Goal: Transaction & Acquisition: Purchase product/service

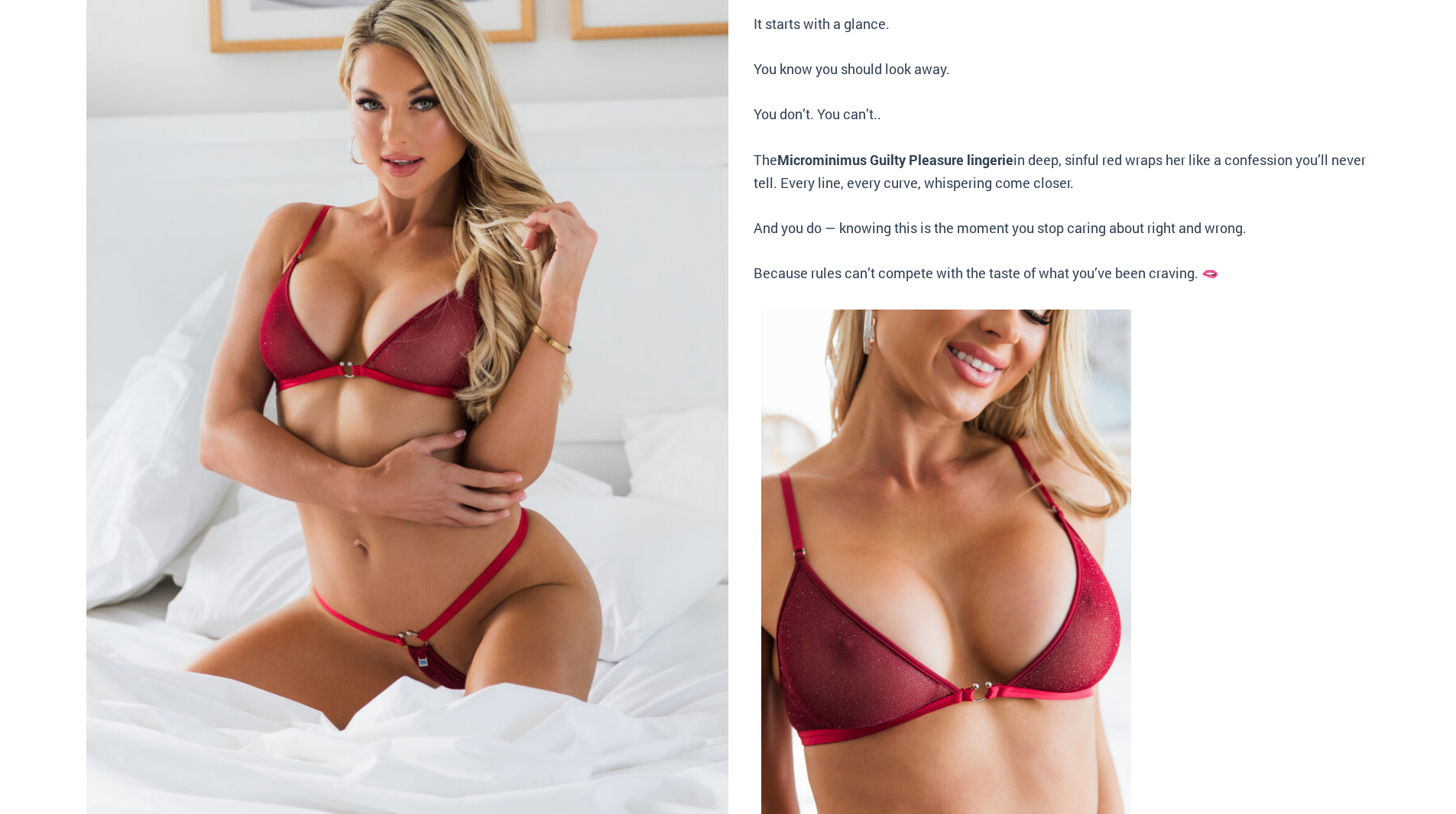
scroll to position [382, 0]
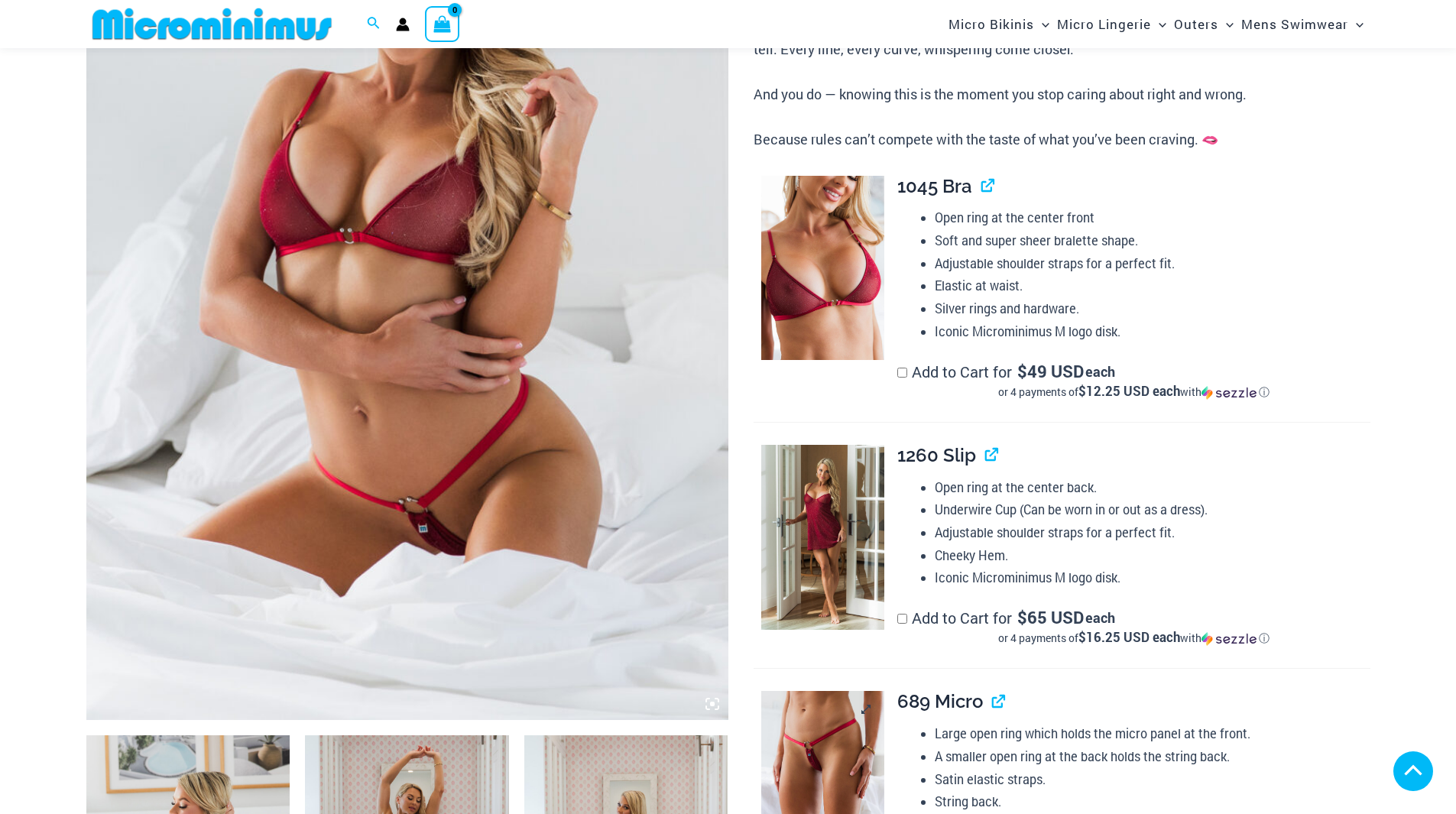
click at [855, 691] on img at bounding box center [822, 783] width 123 height 185
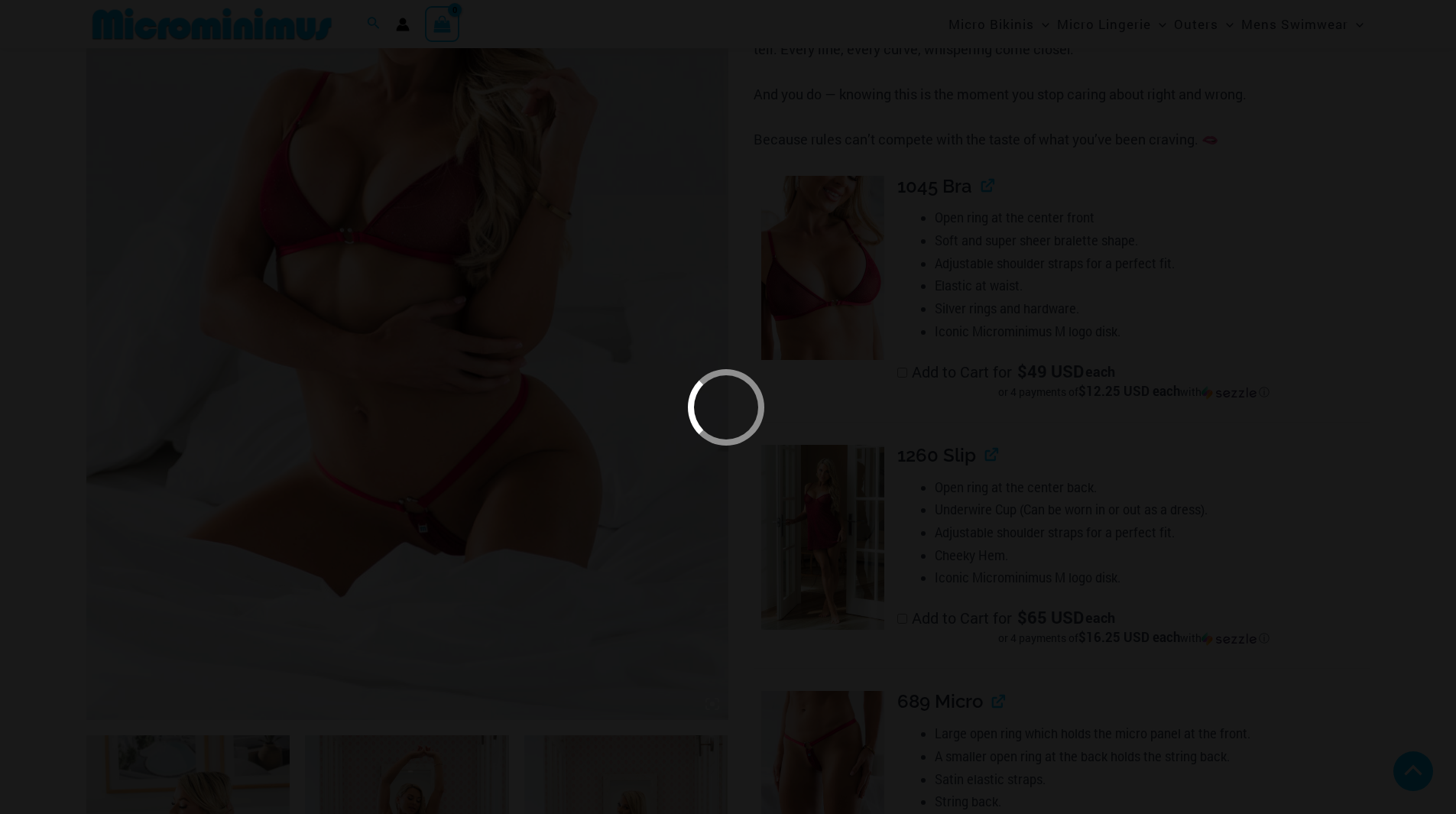
scroll to position [673, 0]
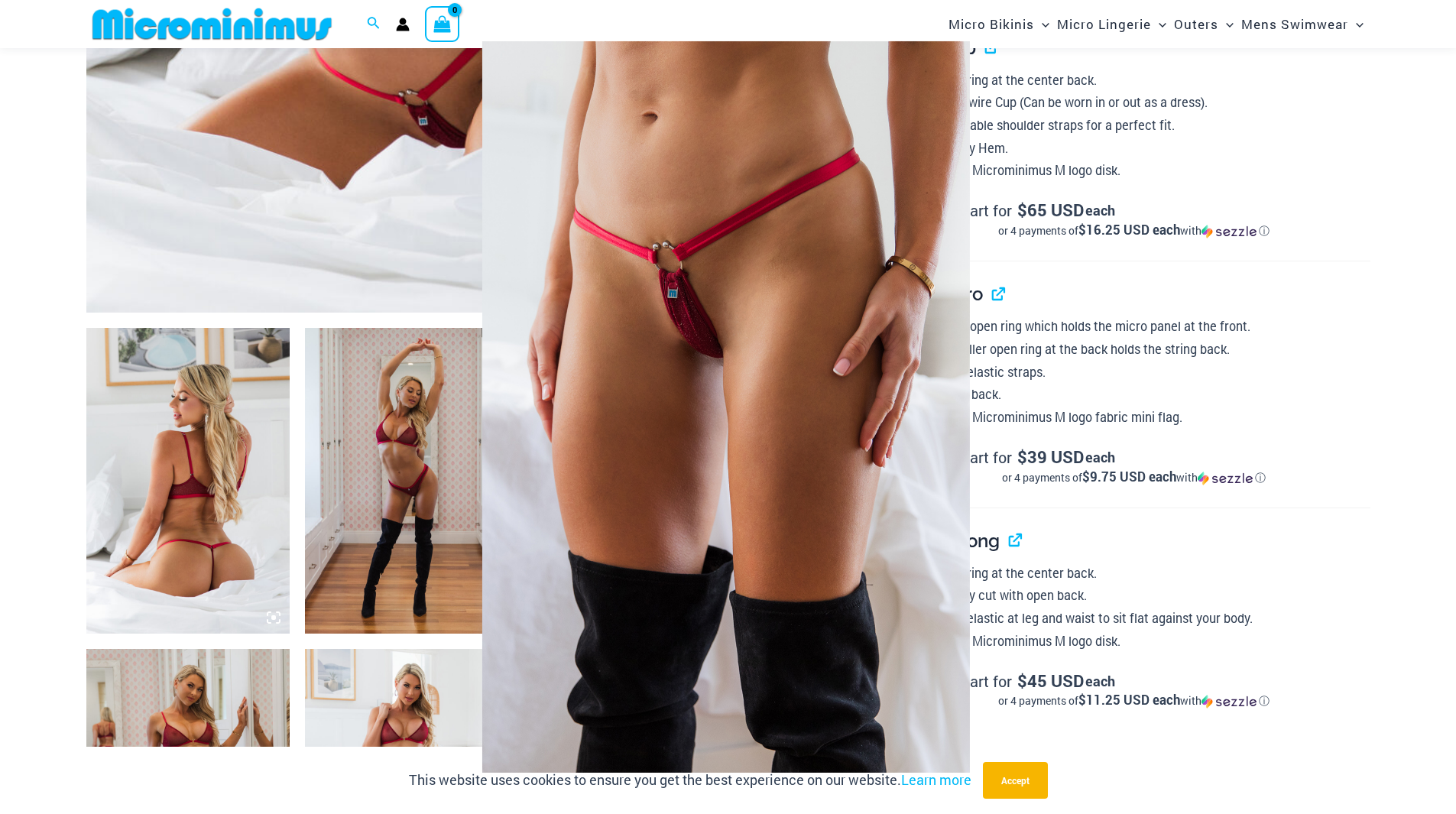
scroll to position [980, 0]
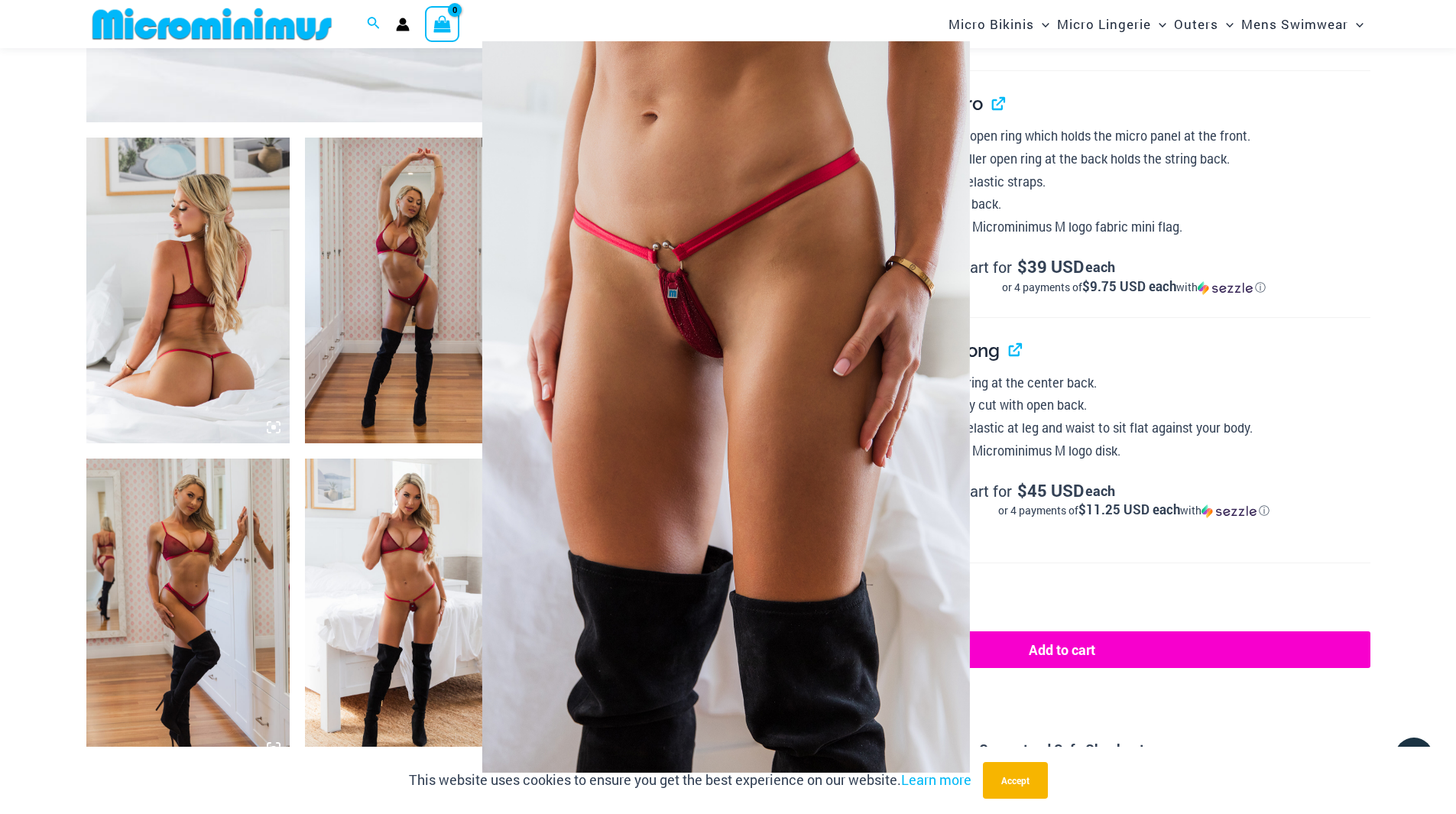
click at [232, 330] on div at bounding box center [728, 407] width 1456 height 814
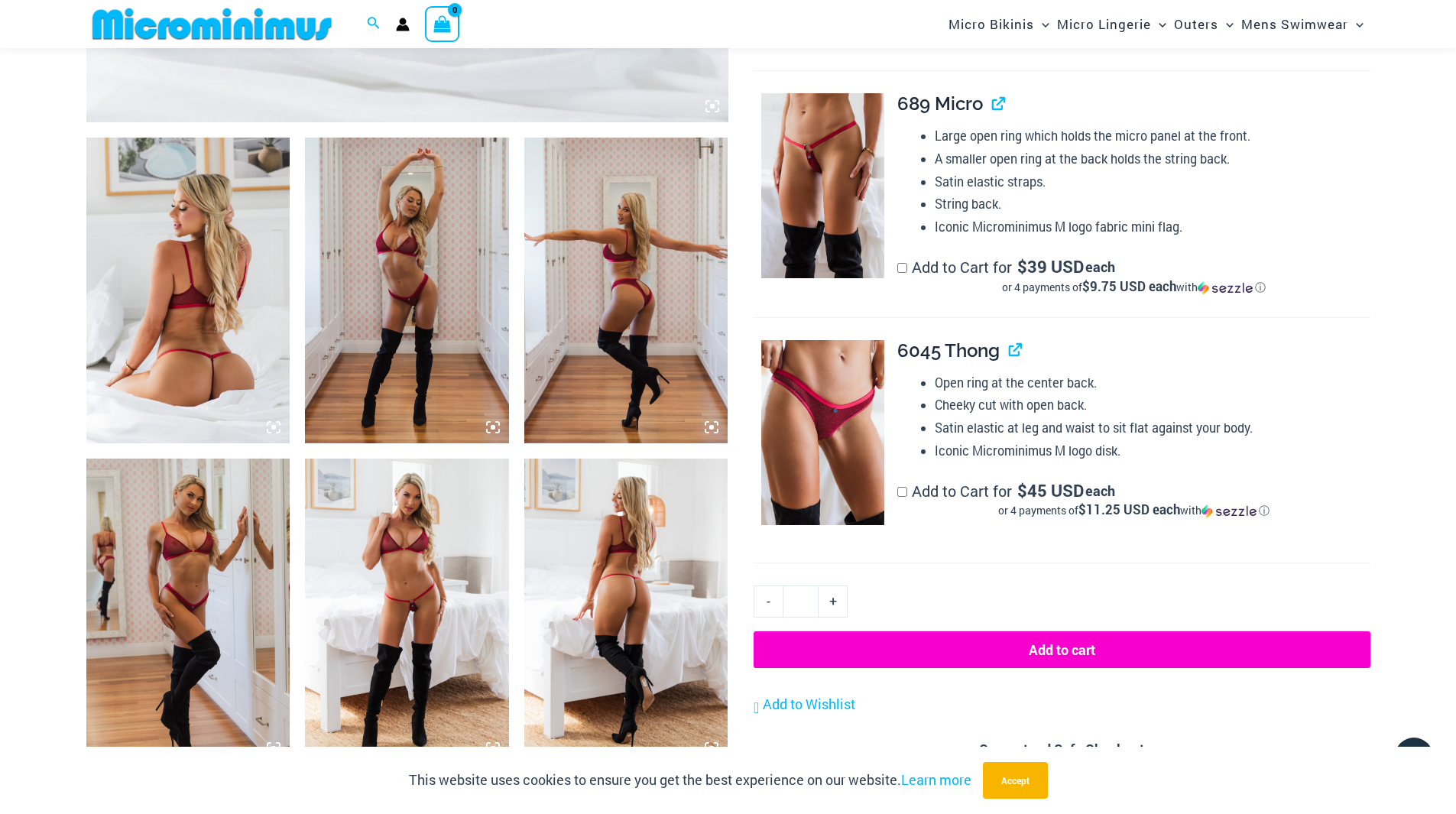
click at [182, 333] on img at bounding box center [188, 290] width 205 height 305
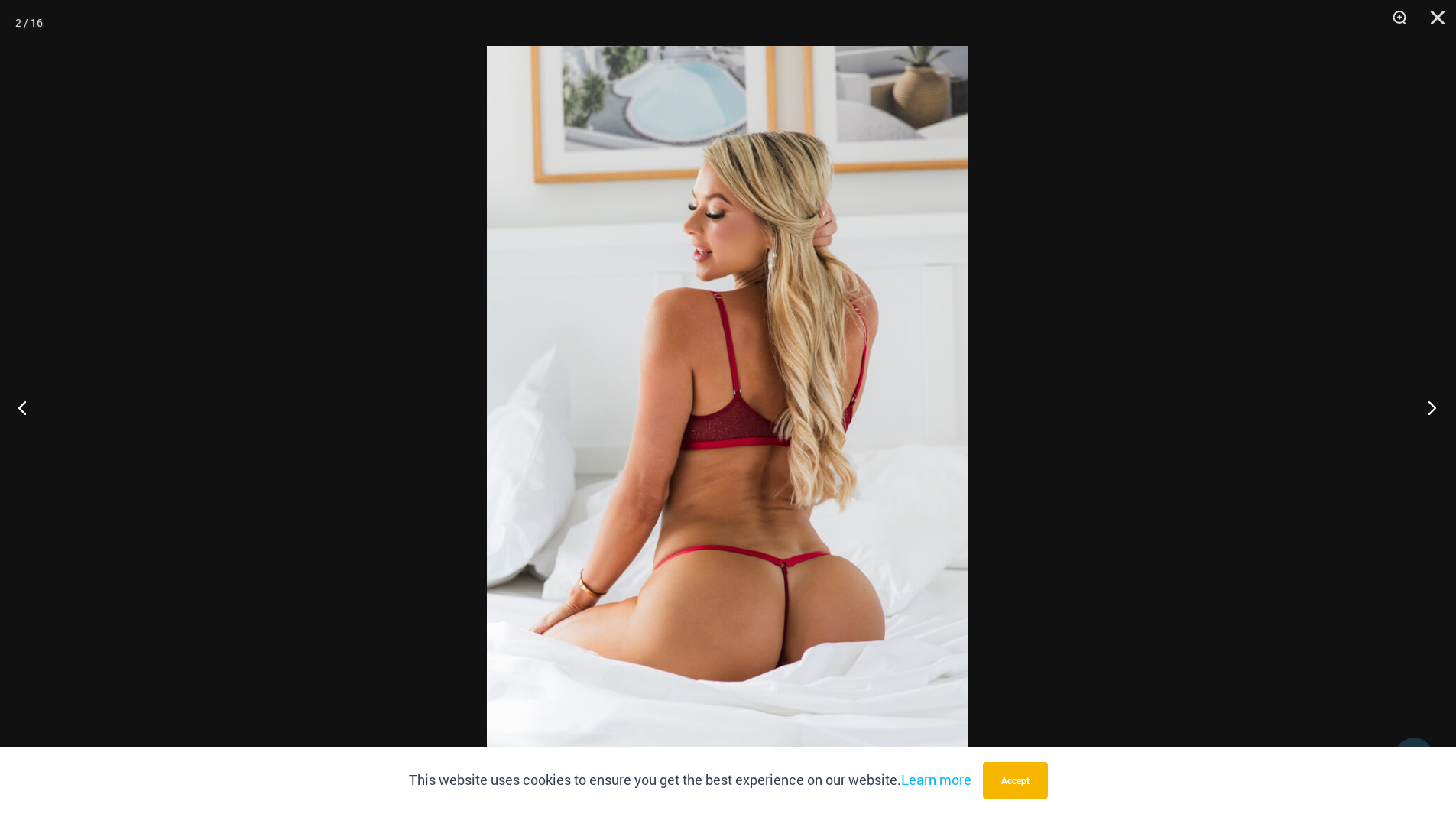
click at [1430, 403] on button "Next" at bounding box center [1427, 407] width 57 height 77
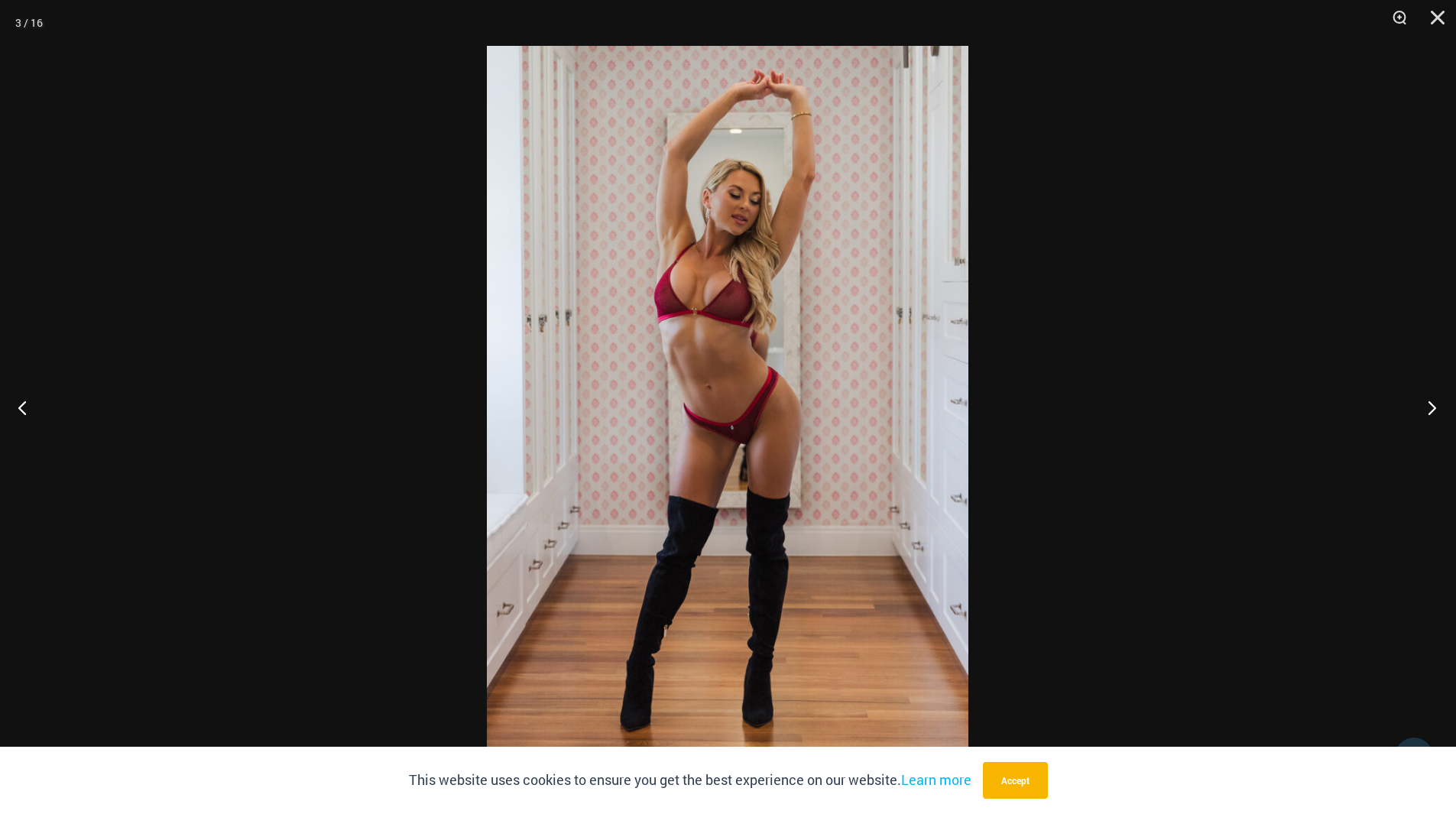
click at [1430, 403] on button "Next" at bounding box center [1427, 407] width 57 height 77
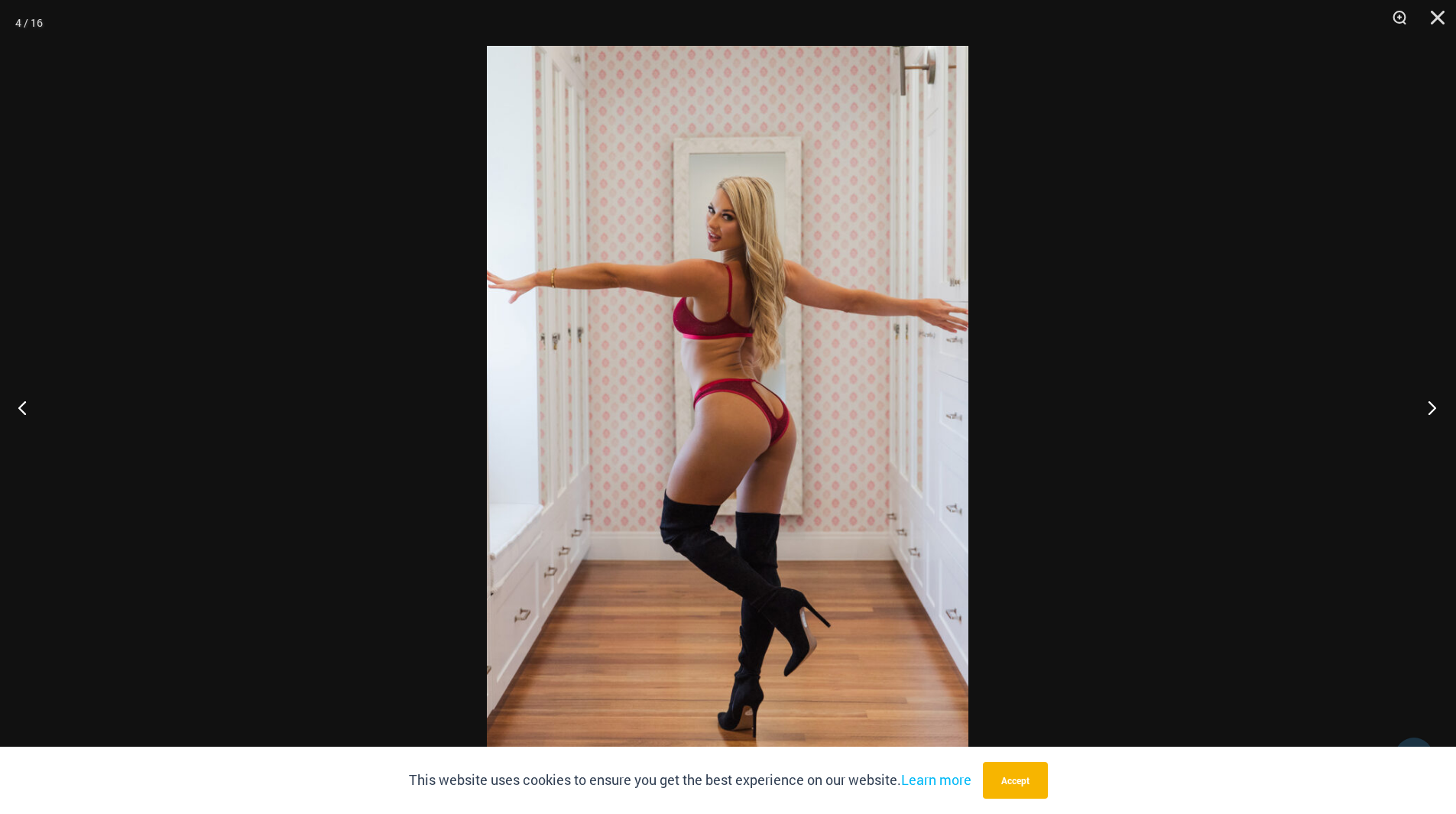
click at [1430, 403] on button "Next" at bounding box center [1427, 407] width 57 height 77
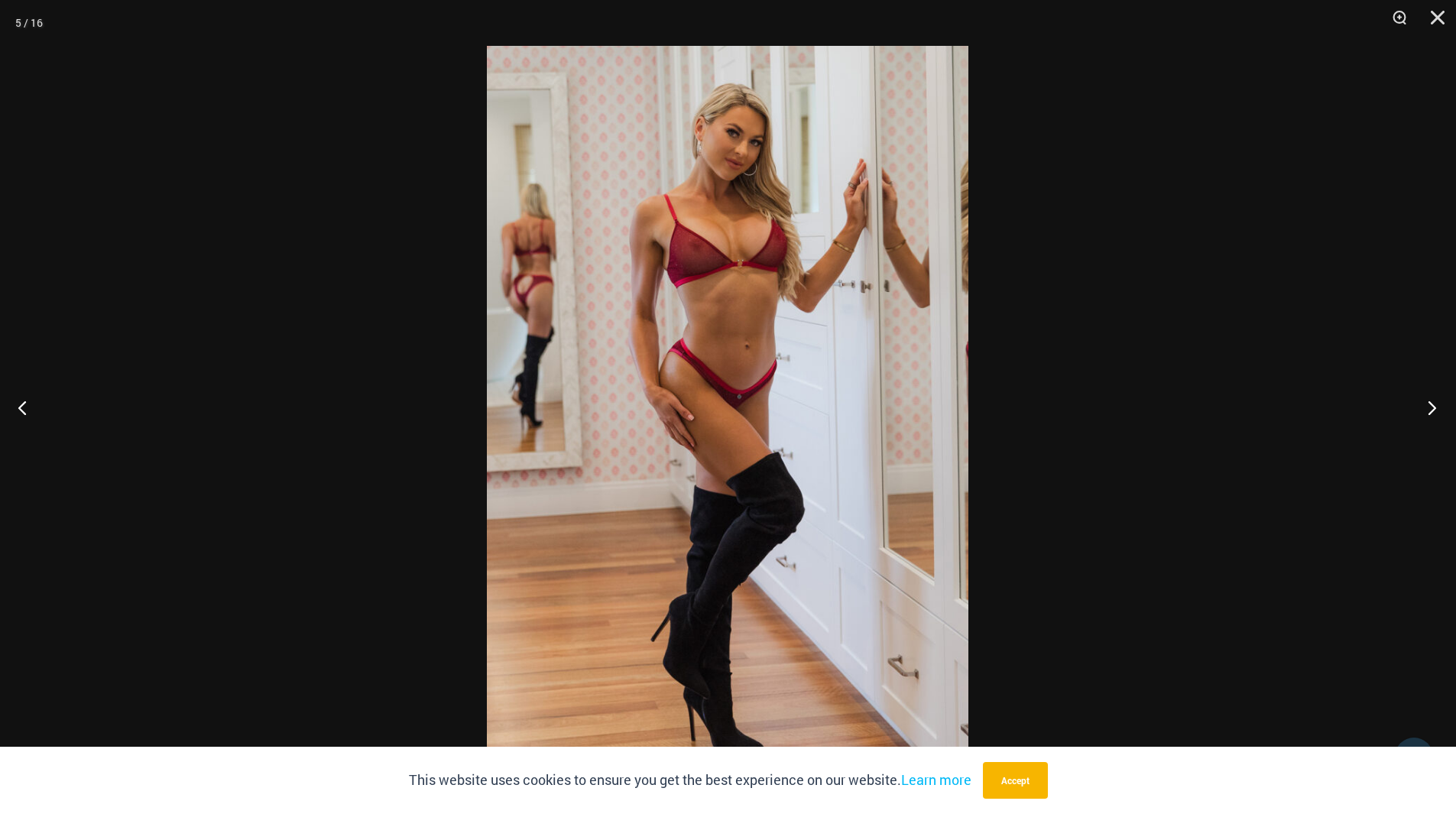
click at [1430, 403] on button "Next" at bounding box center [1427, 407] width 57 height 77
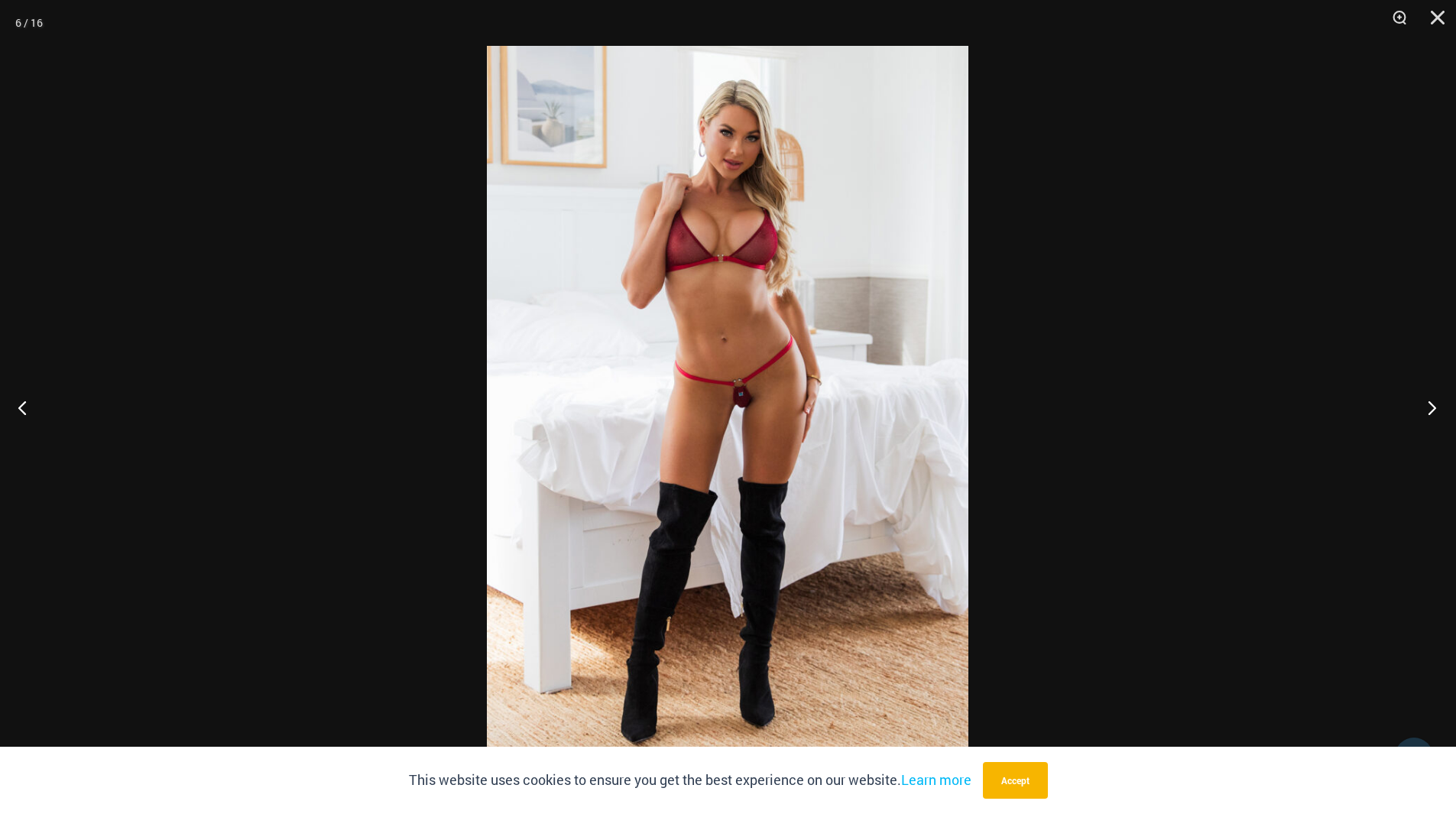
click at [1430, 403] on button "Next" at bounding box center [1427, 407] width 57 height 77
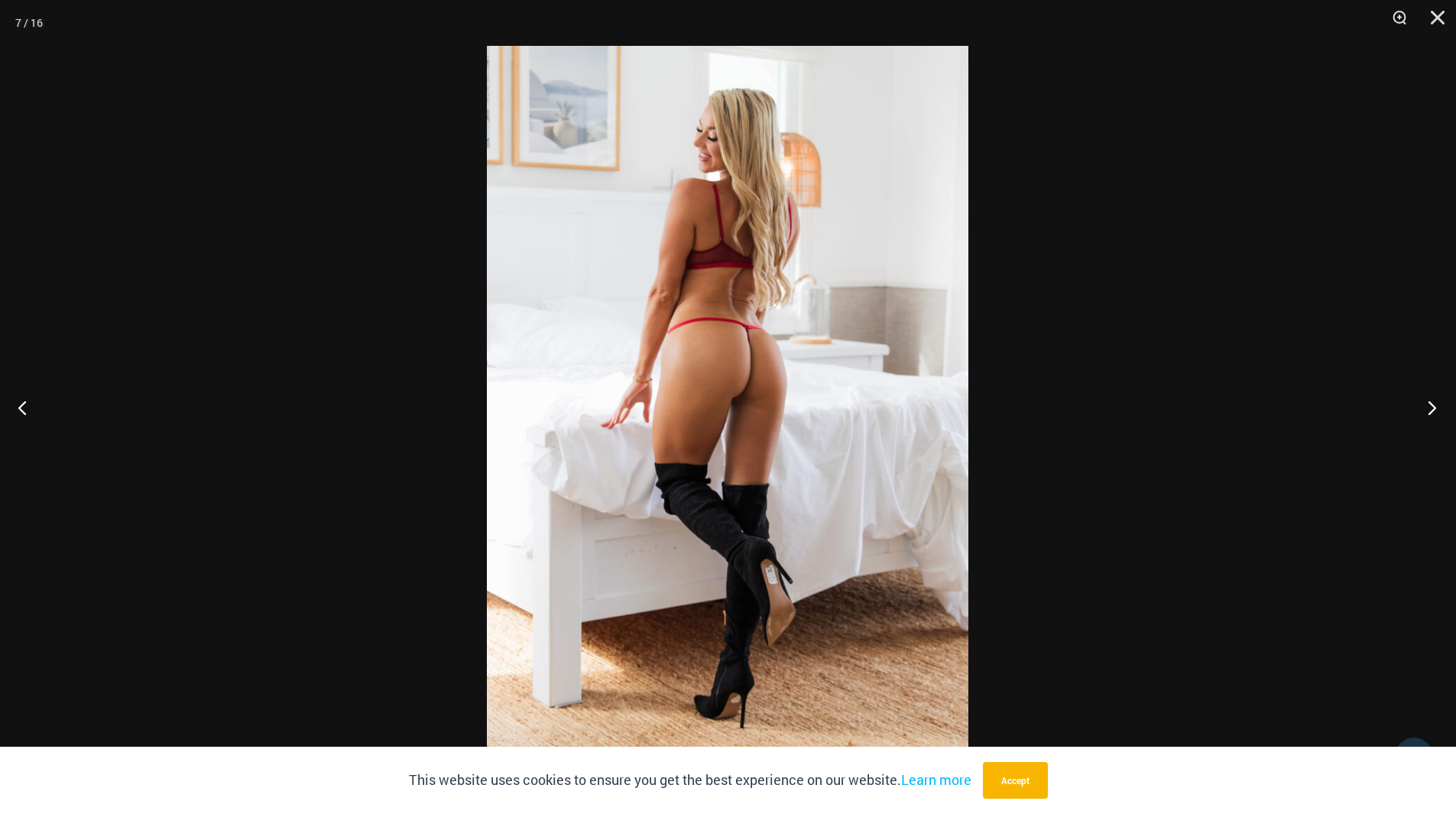
click at [1430, 403] on button "Next" at bounding box center [1427, 407] width 57 height 77
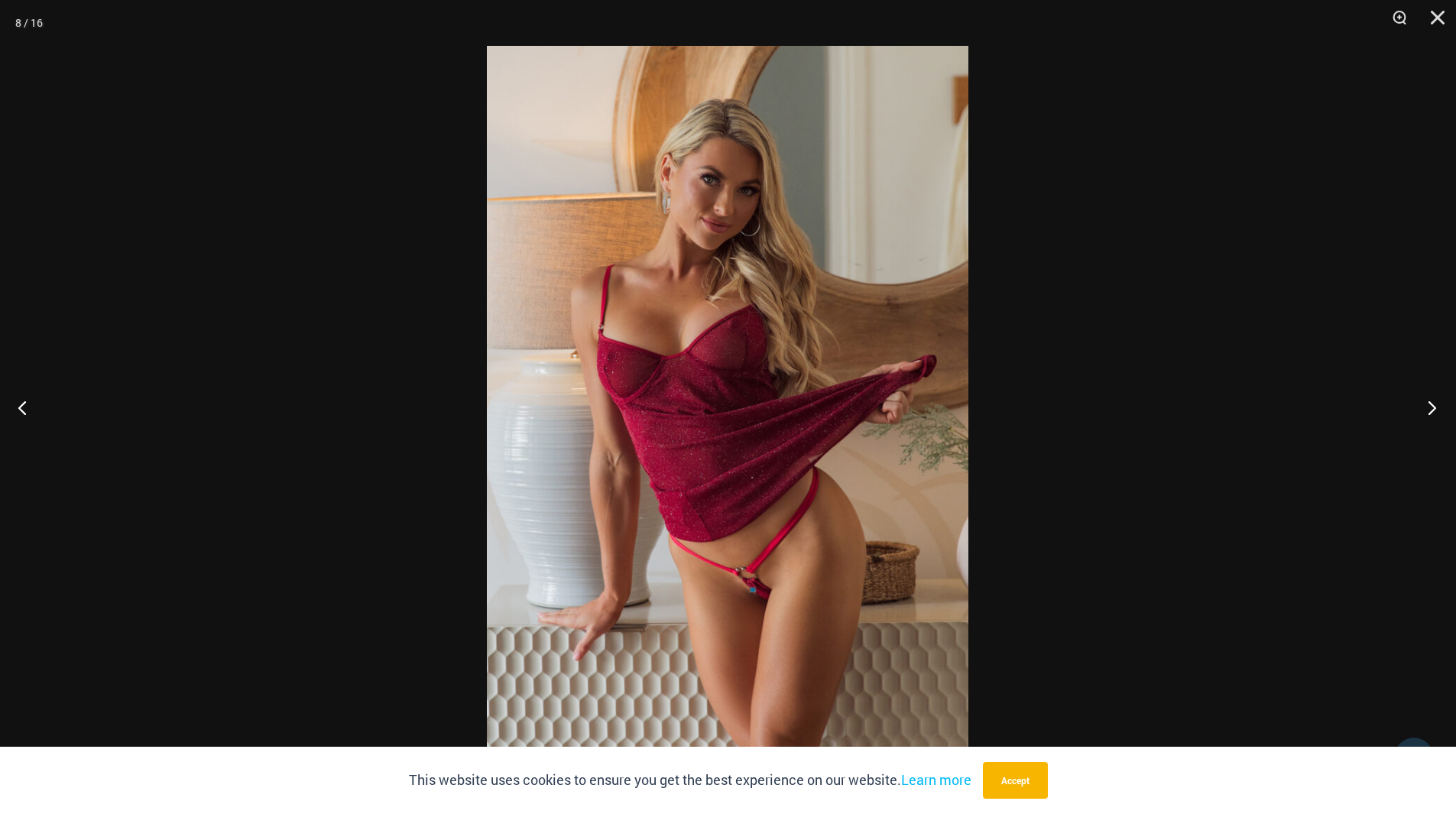
click at [1430, 403] on button "Next" at bounding box center [1427, 407] width 57 height 77
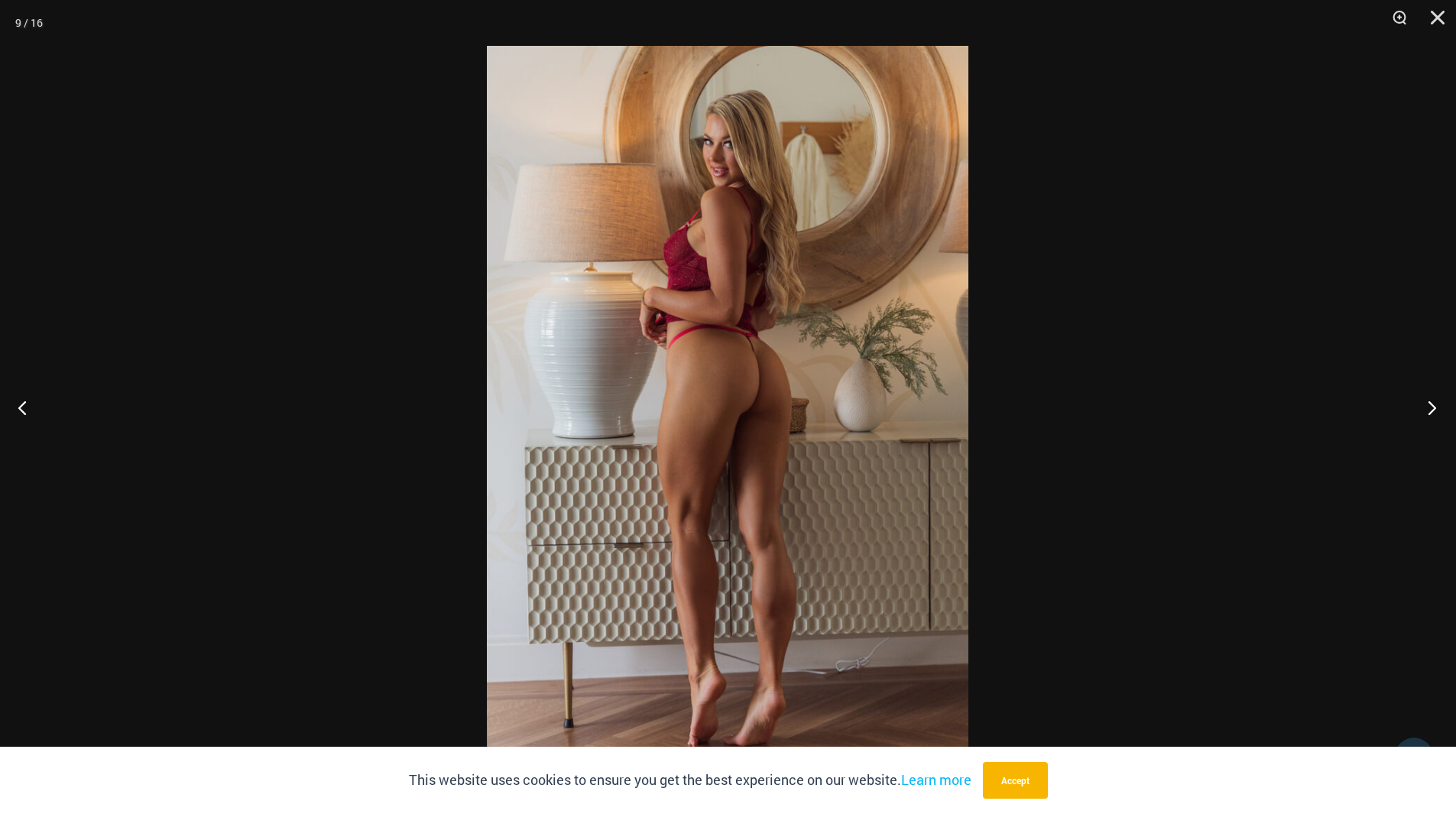
click at [1430, 403] on button "Next" at bounding box center [1427, 407] width 57 height 77
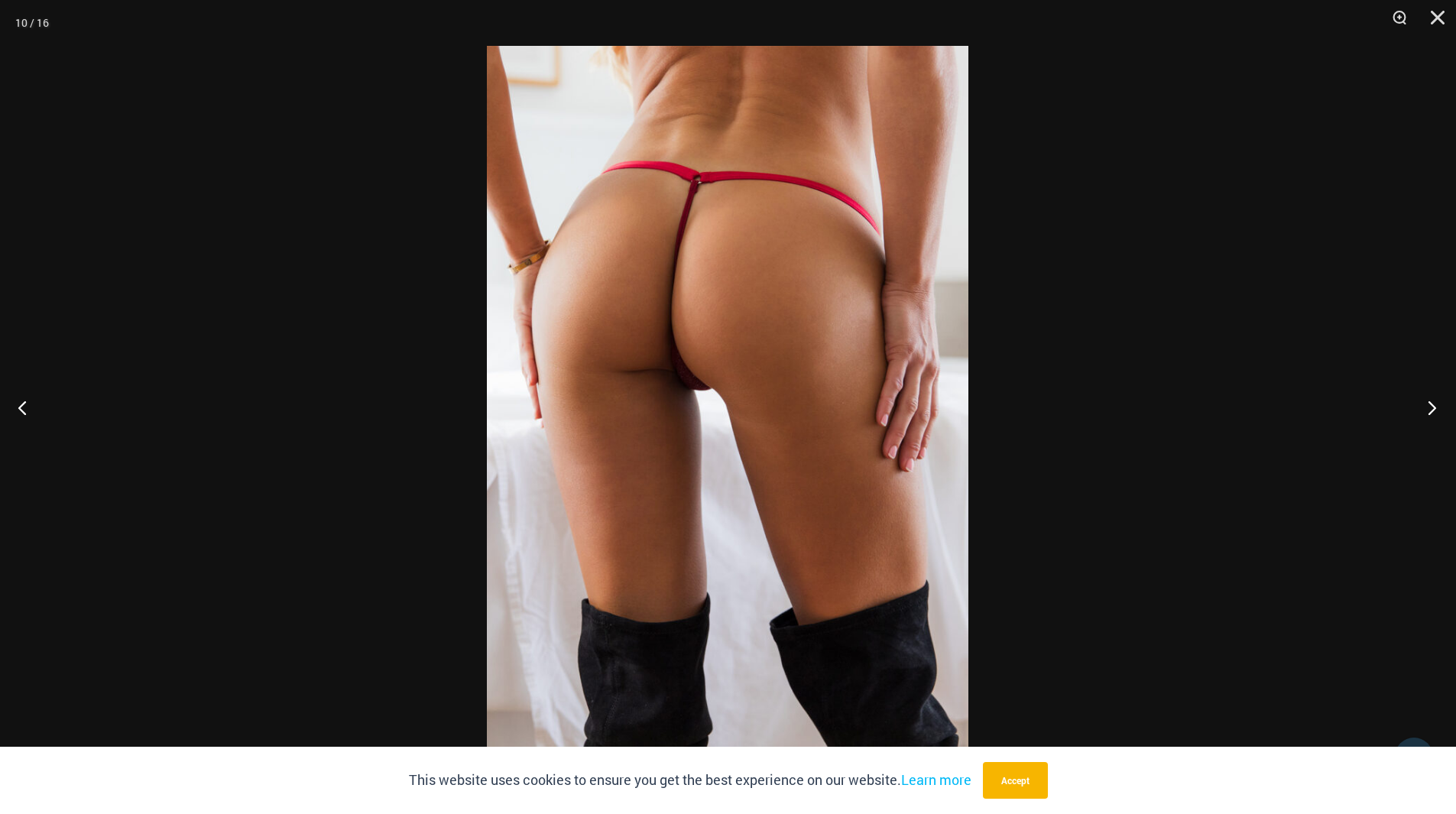
click at [1430, 403] on button "Next" at bounding box center [1427, 407] width 57 height 77
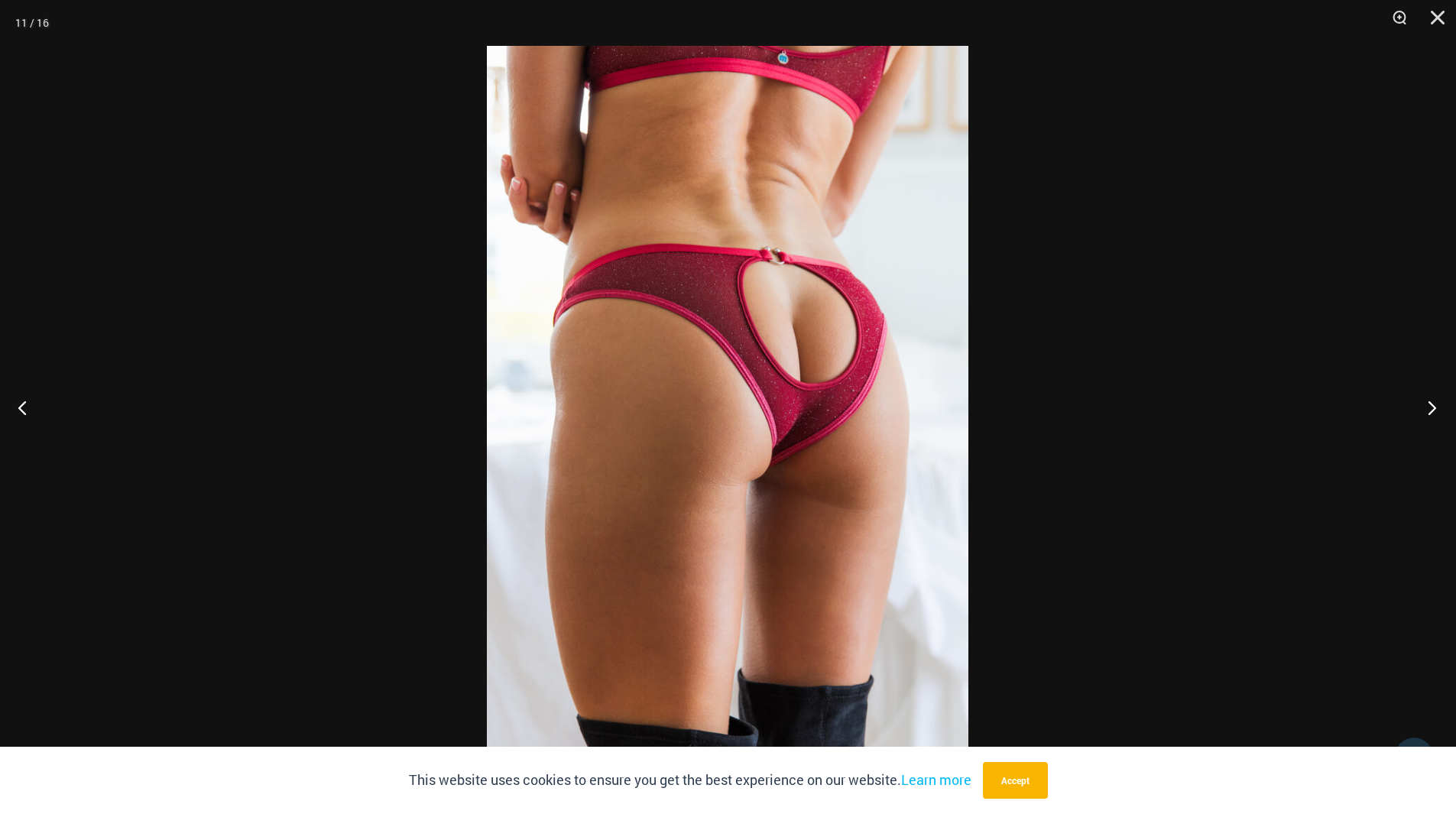
click at [1430, 403] on button "Next" at bounding box center [1427, 407] width 57 height 77
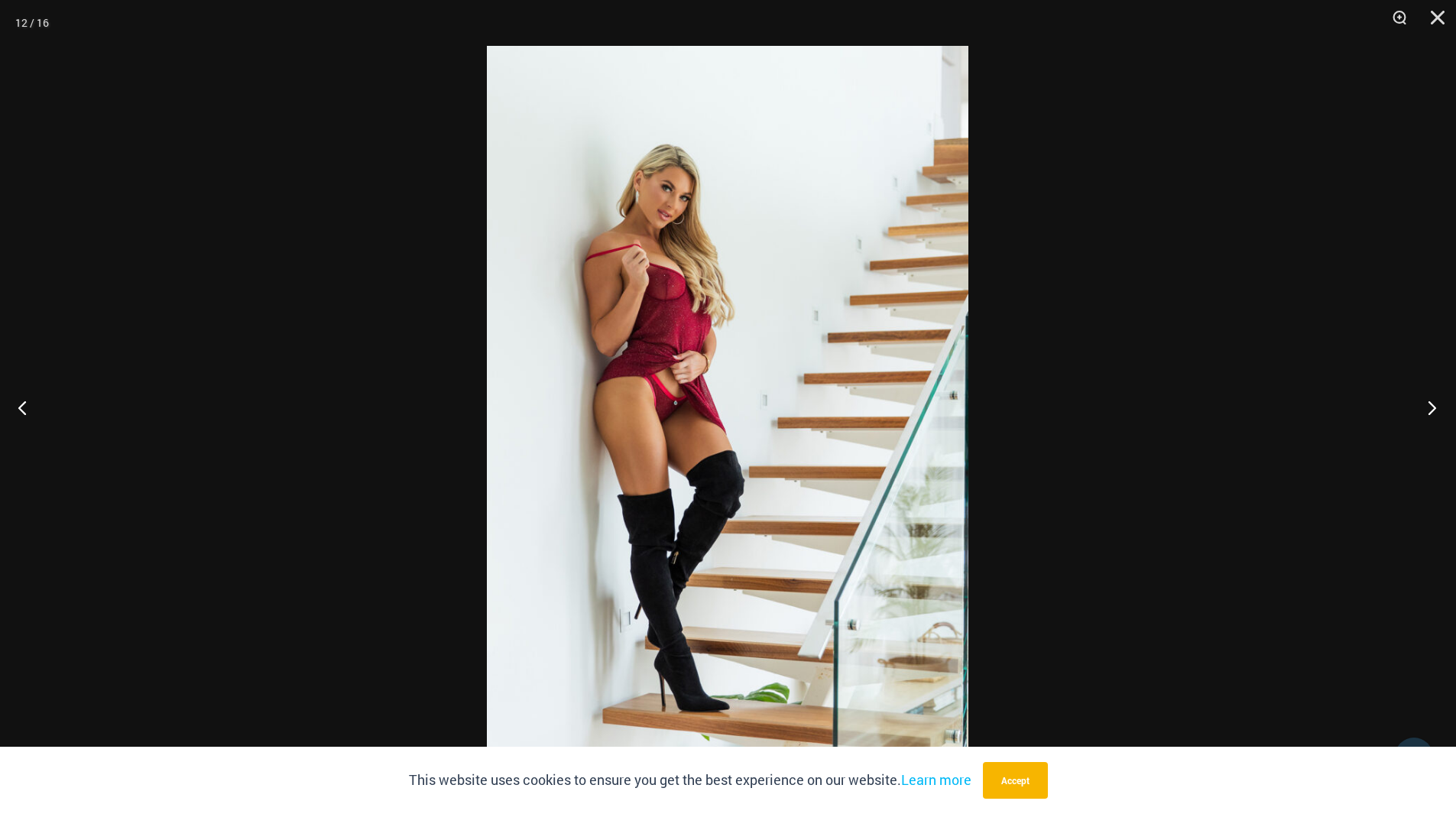
click at [1430, 403] on button "Next" at bounding box center [1427, 407] width 57 height 77
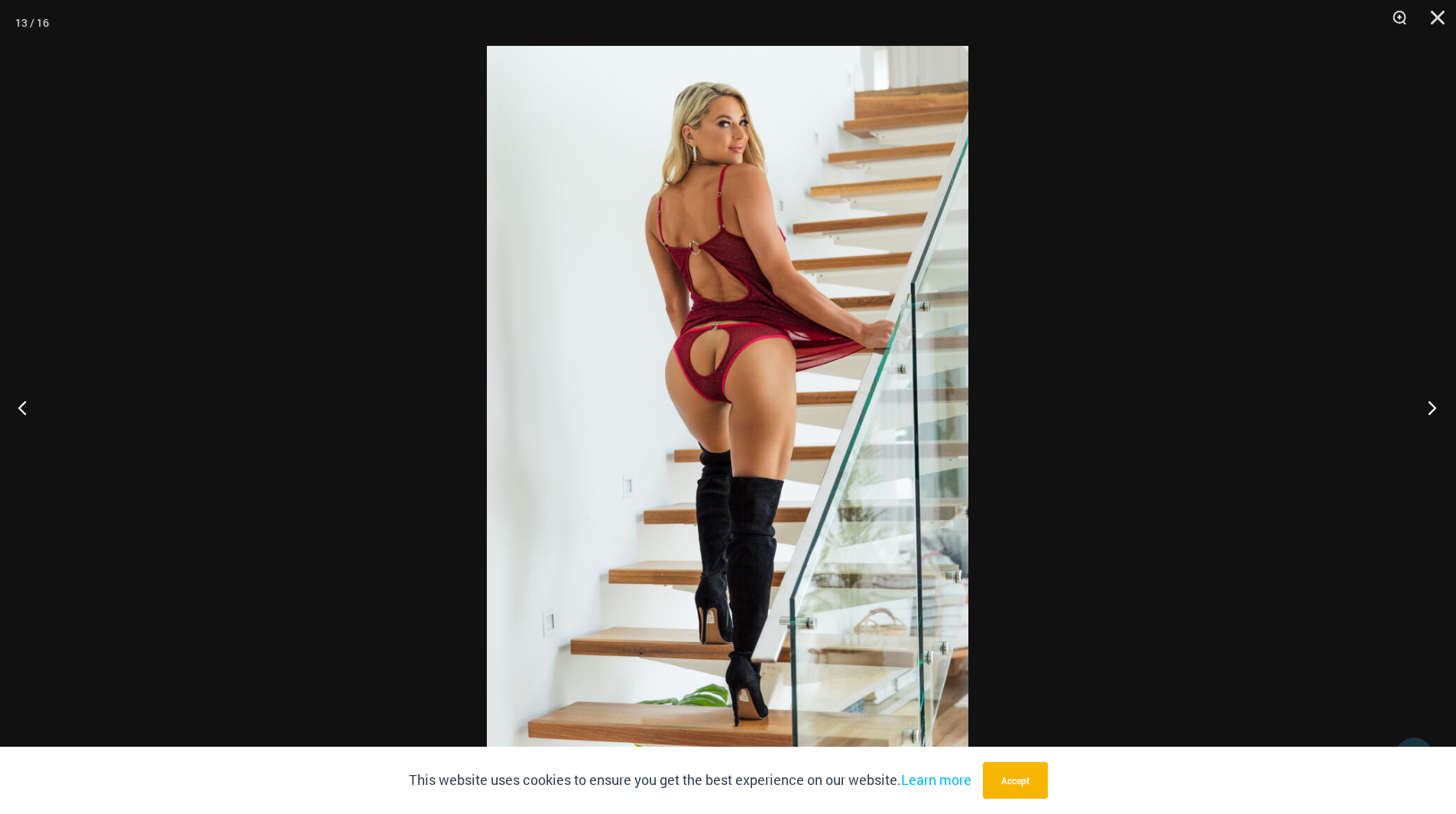
click at [1430, 403] on button "Next" at bounding box center [1427, 407] width 57 height 77
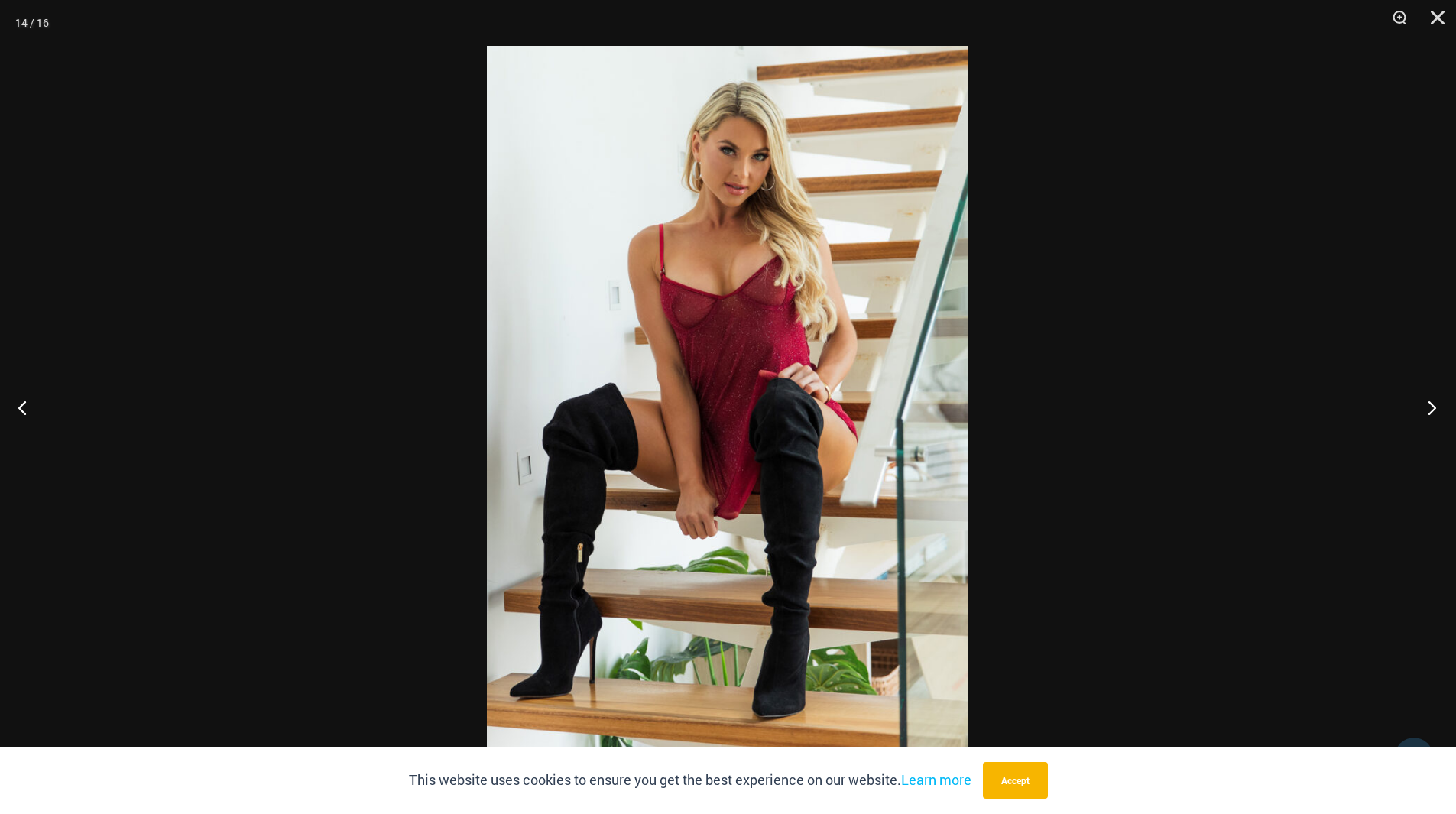
click at [1430, 403] on button "Next" at bounding box center [1427, 407] width 57 height 77
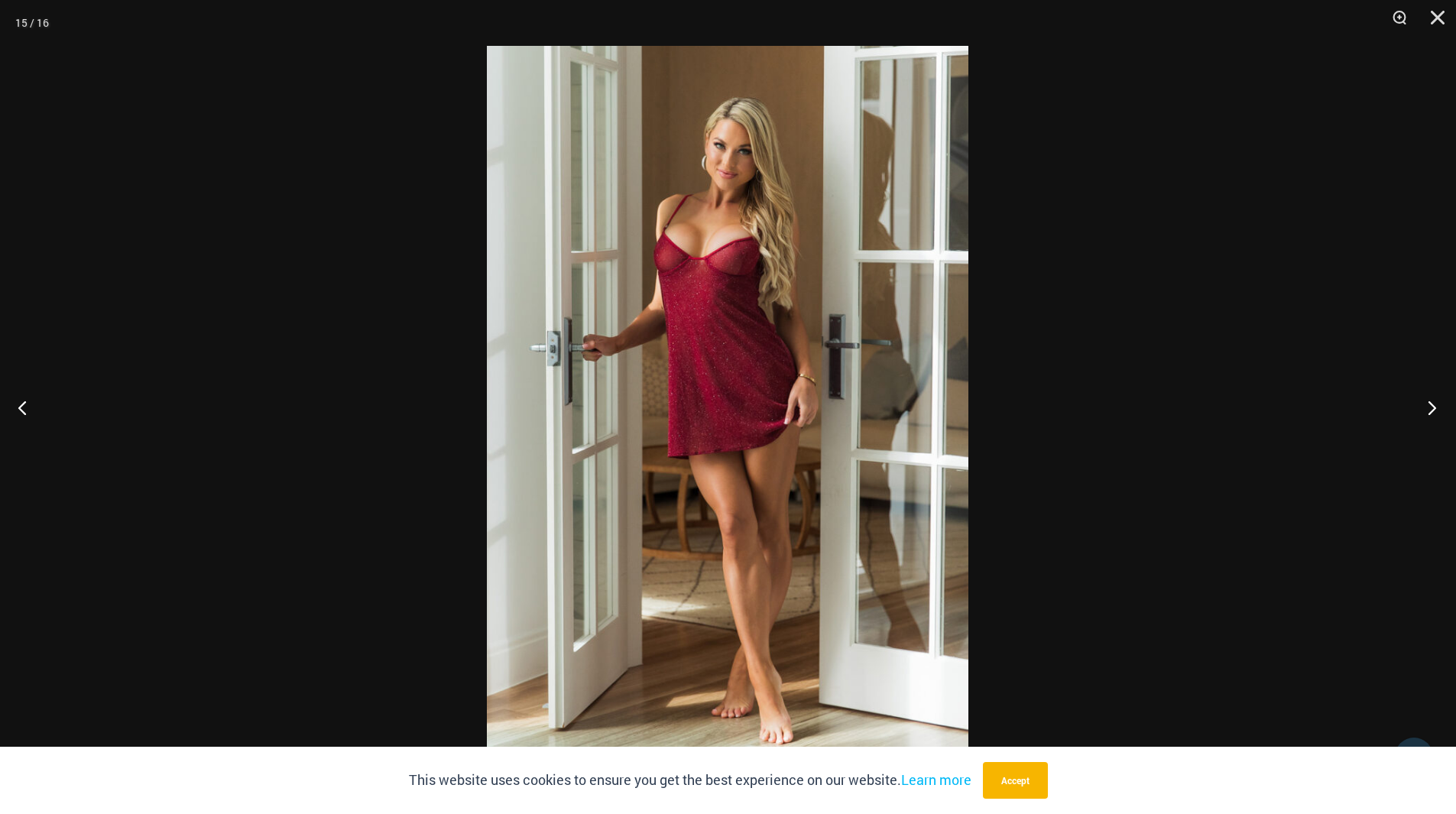
click at [1430, 403] on button "Next" at bounding box center [1427, 407] width 57 height 77
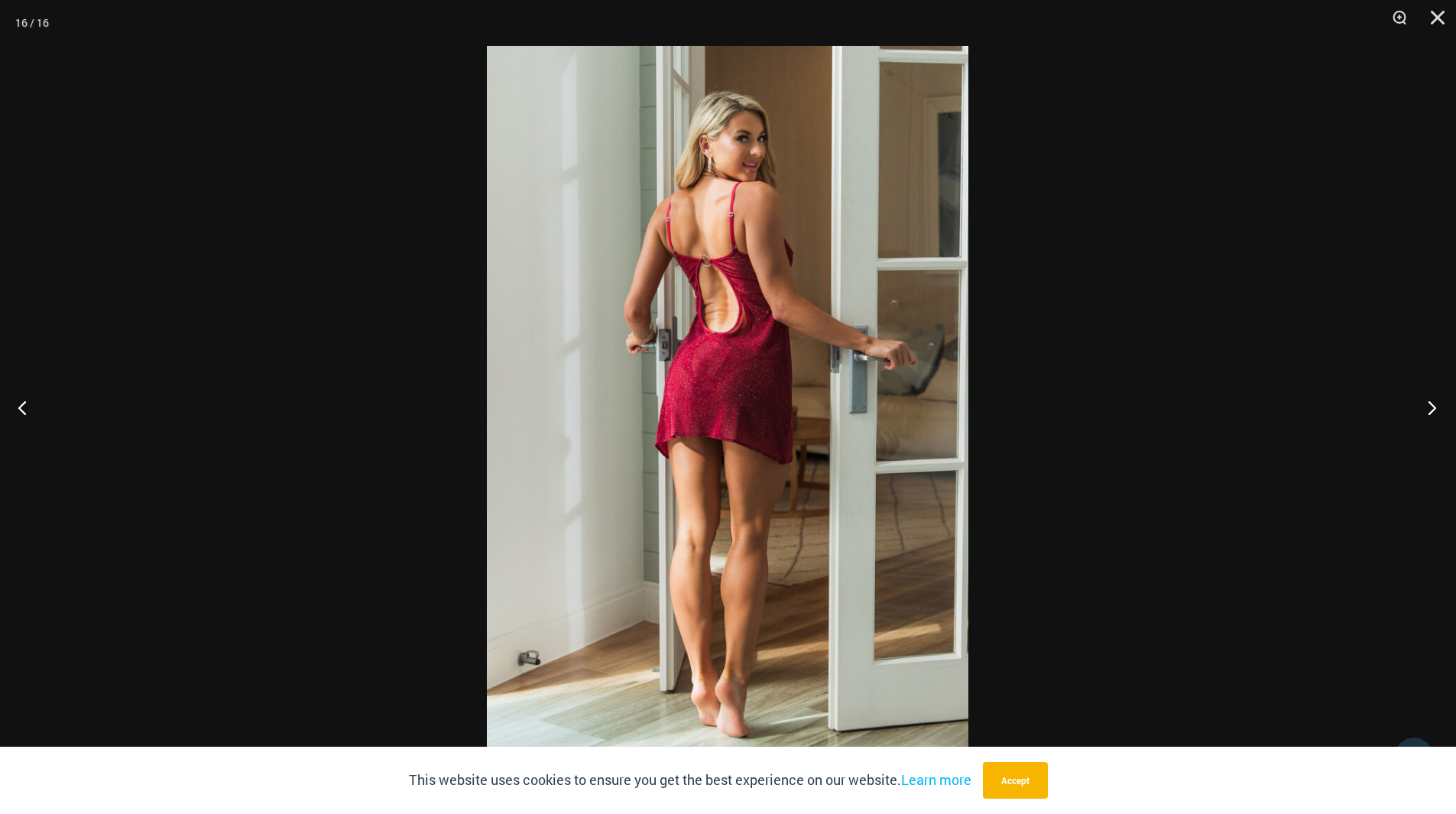
click at [1430, 403] on button "Next" at bounding box center [1427, 407] width 57 height 77
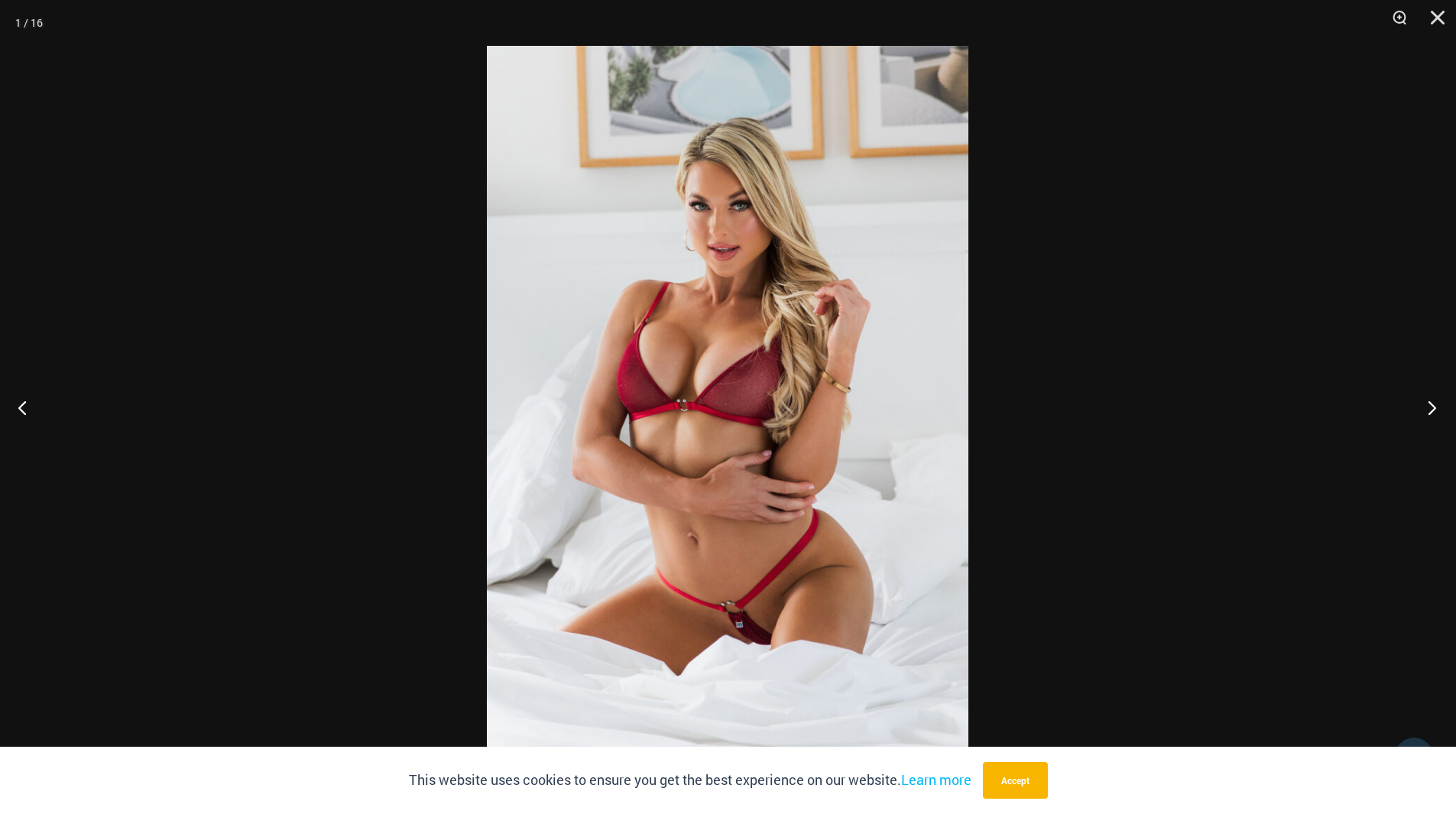
click at [1430, 403] on button "Next" at bounding box center [1427, 407] width 57 height 77
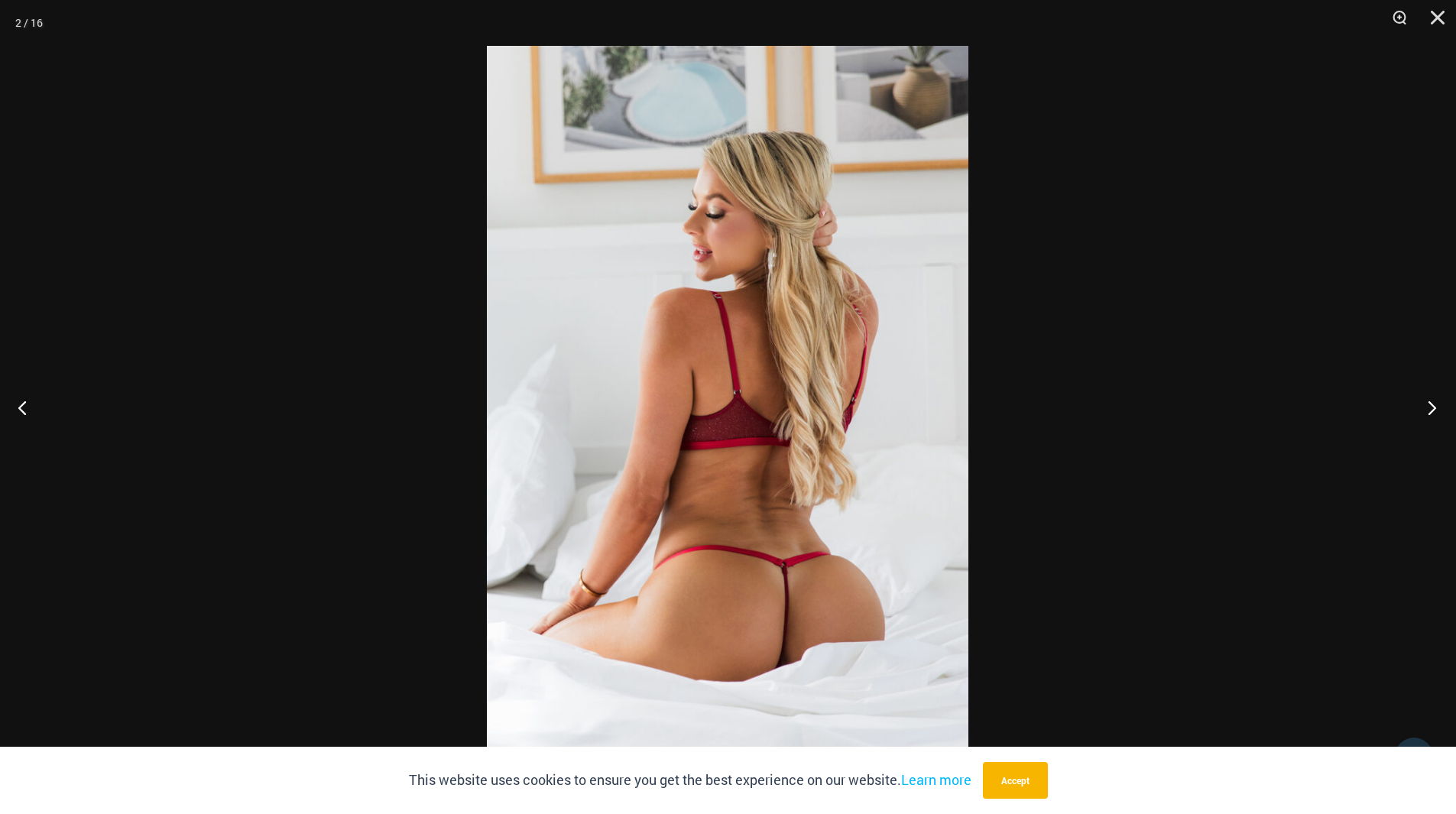
click at [1430, 403] on button "Next" at bounding box center [1427, 407] width 57 height 77
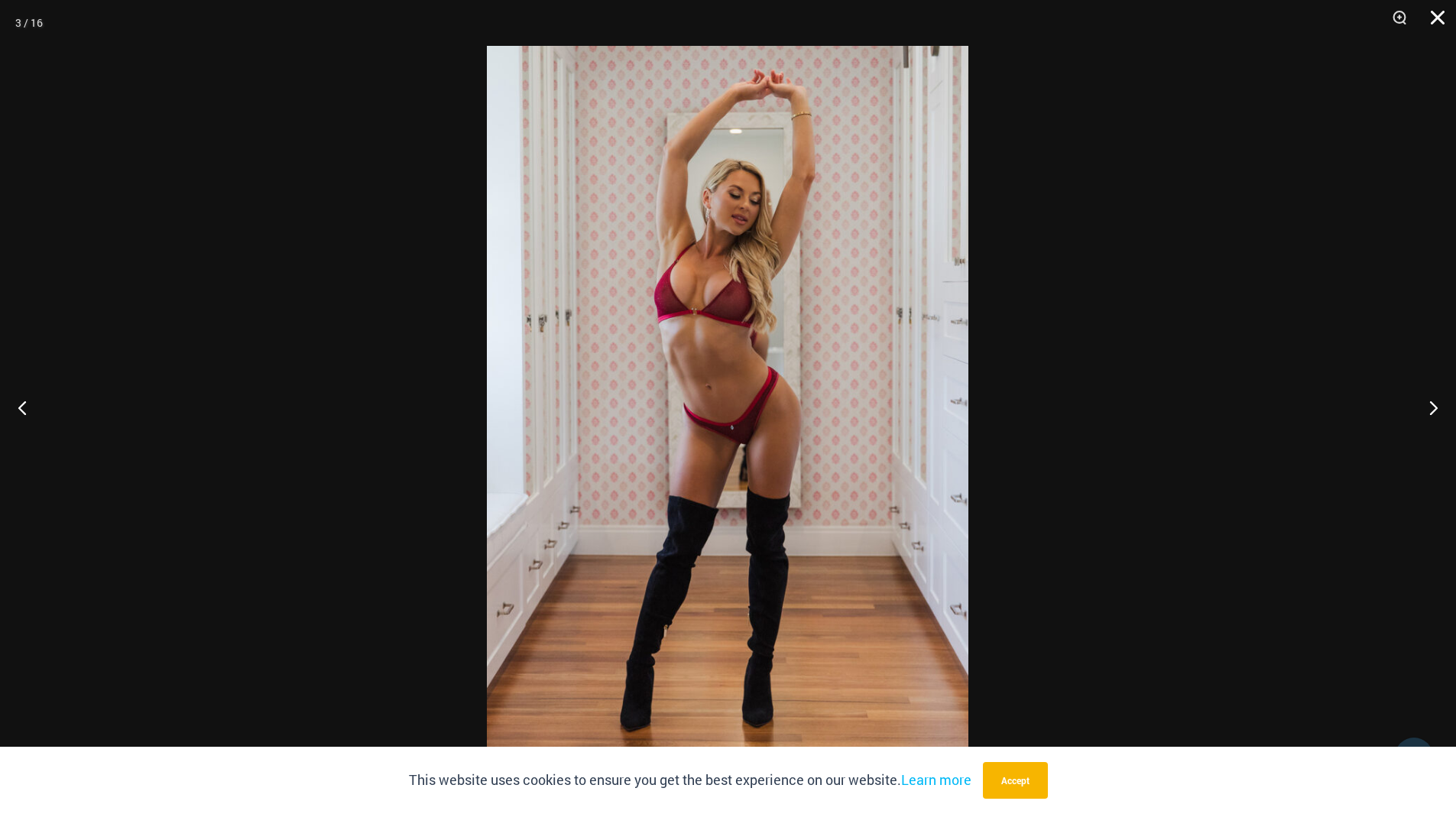
click at [1434, 16] on button "Close" at bounding box center [1432, 22] width 38 height 46
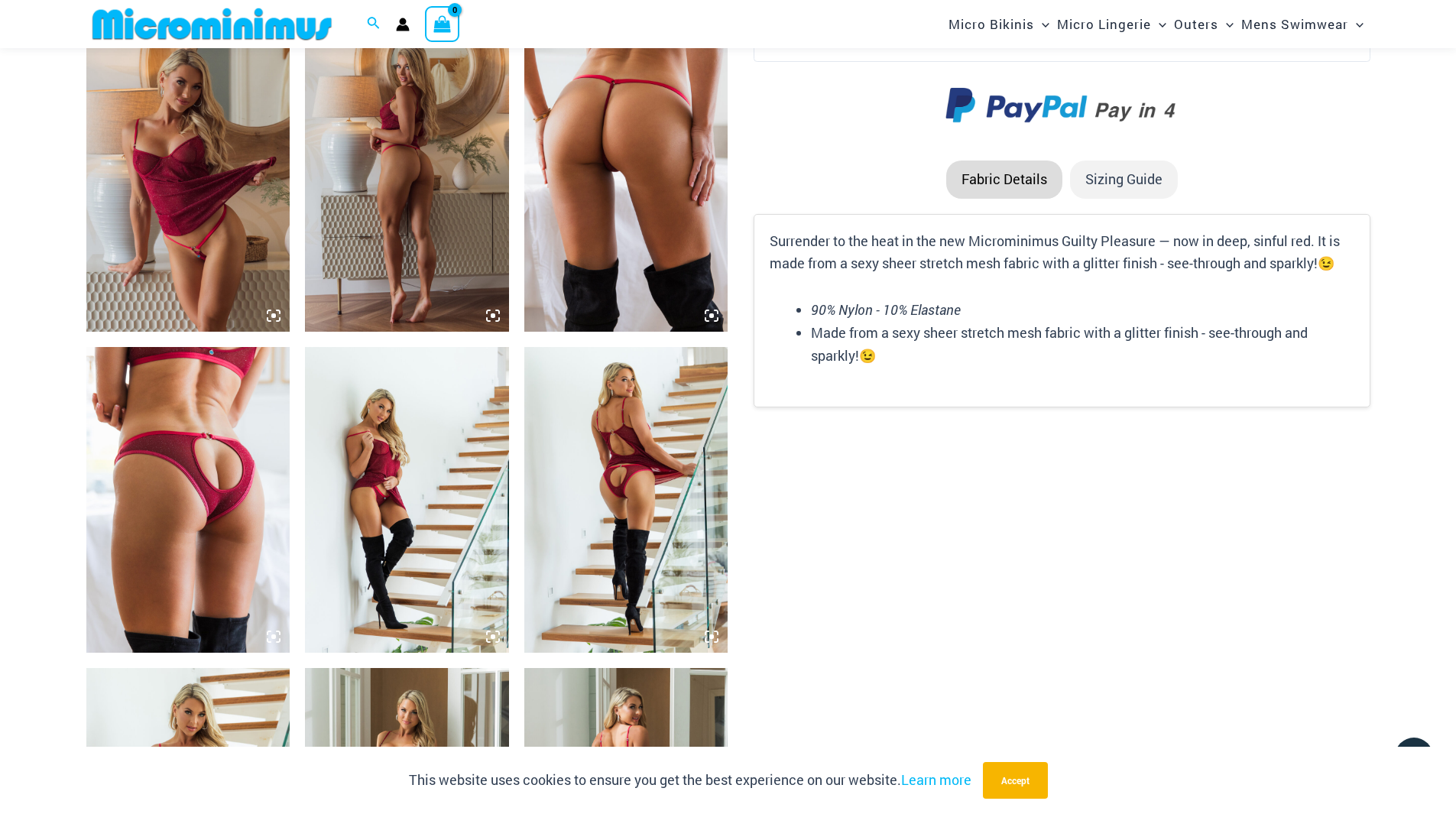
scroll to position [1973, 0]
